Goal: Task Accomplishment & Management: Manage account settings

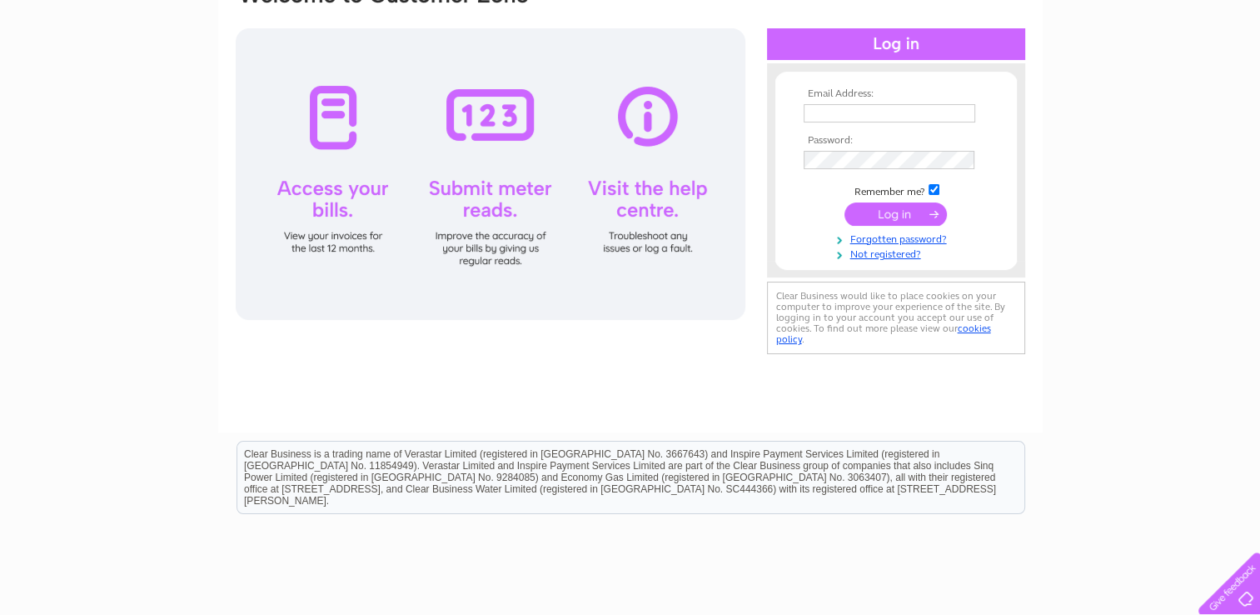
scroll to position [158, 0]
click at [814, 115] on input "text" at bounding box center [890, 114] width 172 height 18
type input "melbkr7@aol.com"
click at [871, 212] on input "submit" at bounding box center [895, 214] width 102 height 23
click at [903, 212] on input "submit" at bounding box center [895, 214] width 102 height 23
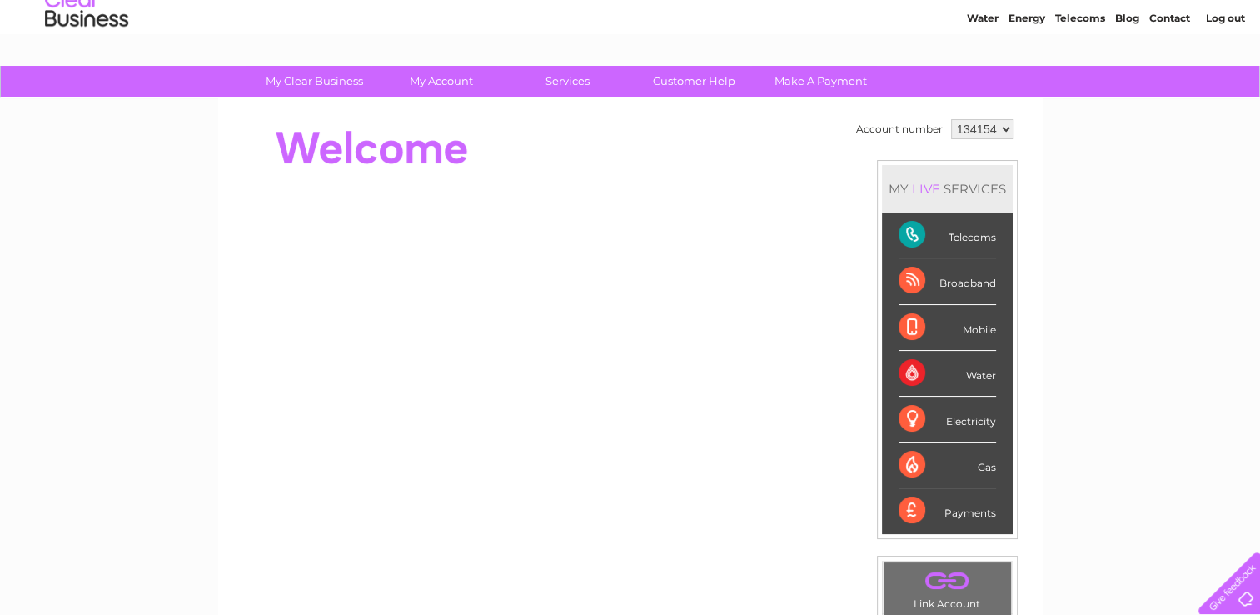
scroll to position [60, 0]
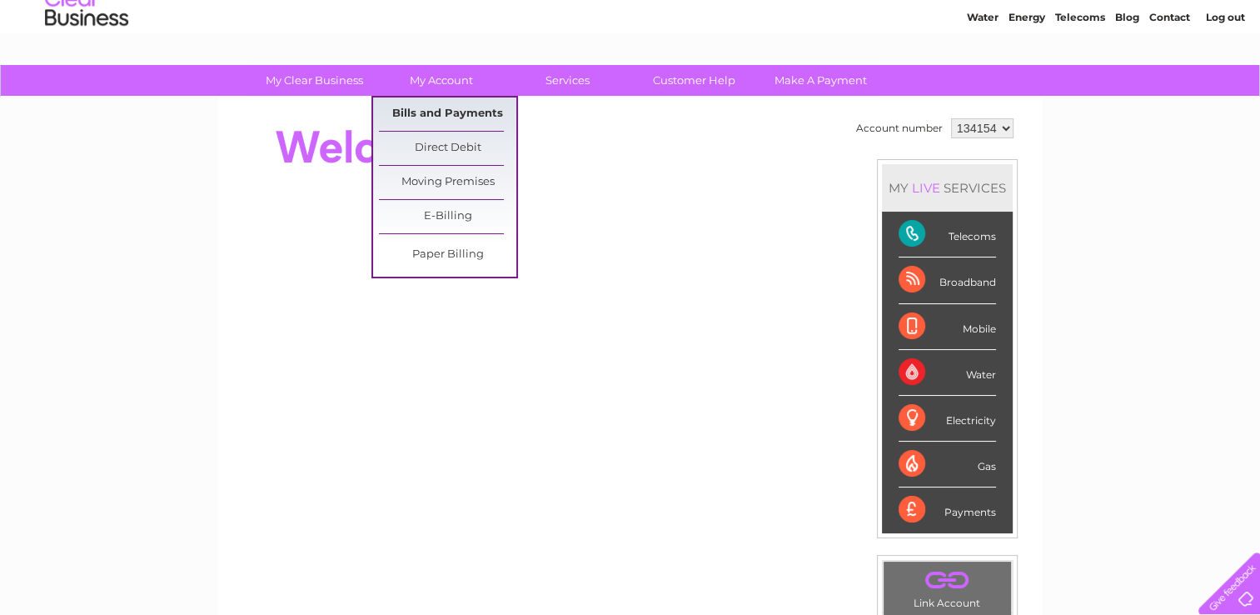
click at [433, 111] on link "Bills and Payments" at bounding box center [447, 113] width 137 height 33
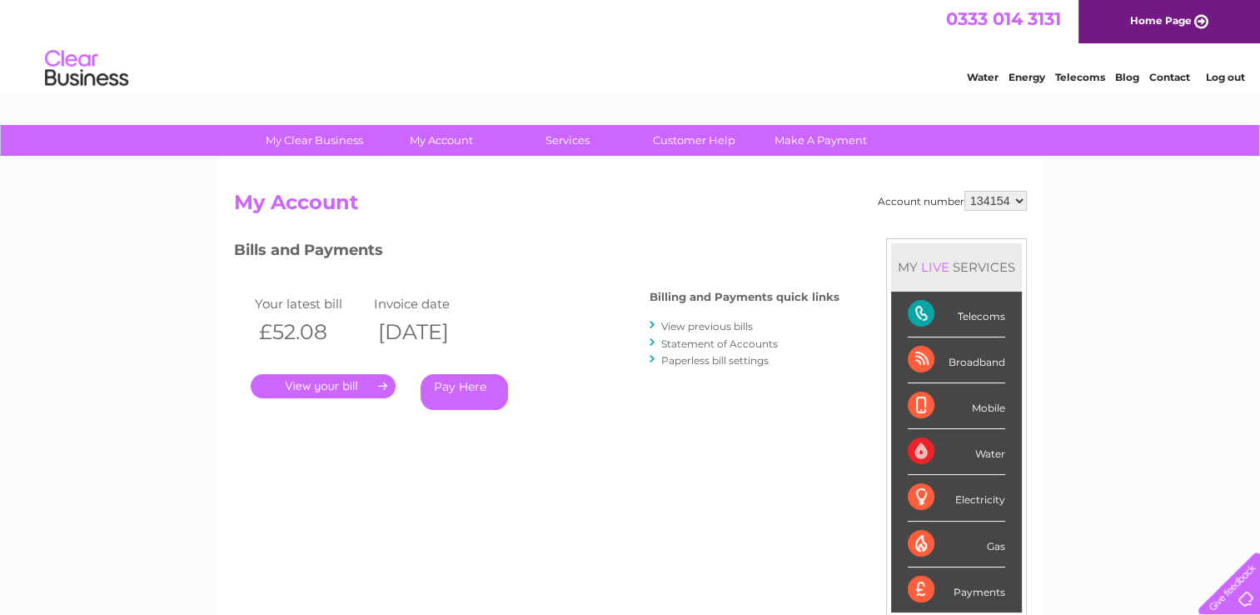
click at [337, 385] on link "." at bounding box center [323, 386] width 145 height 24
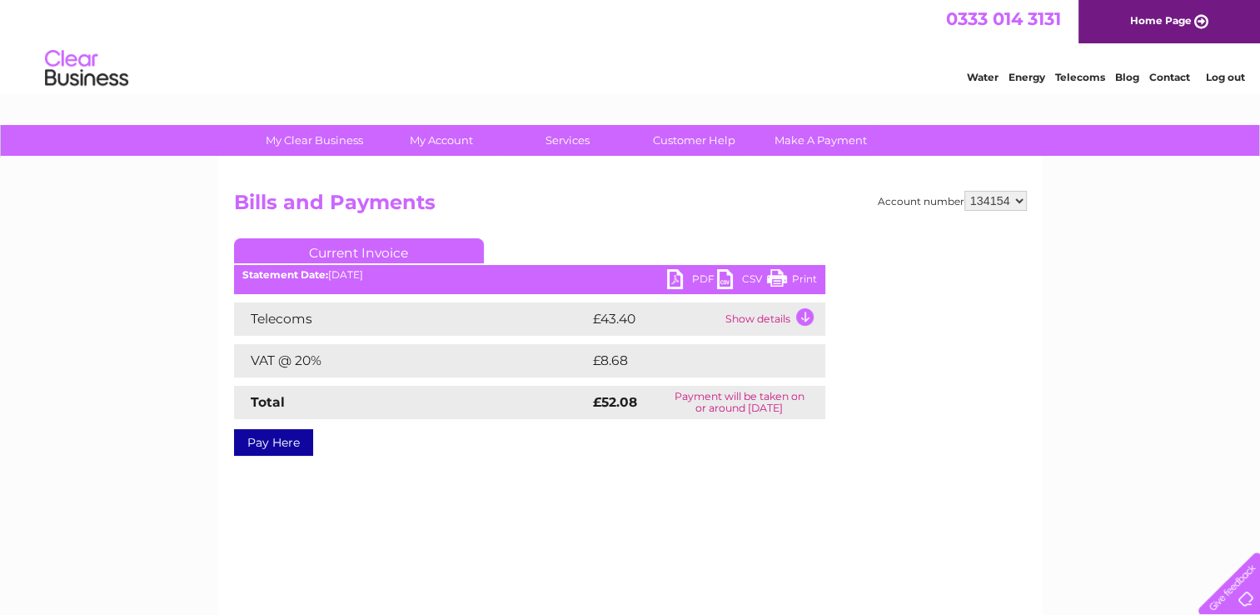
click at [673, 276] on link "PDF" at bounding box center [692, 281] width 50 height 24
click at [1228, 71] on link "Log out" at bounding box center [1224, 77] width 39 height 12
